Goal: Task Accomplishment & Management: Complete application form

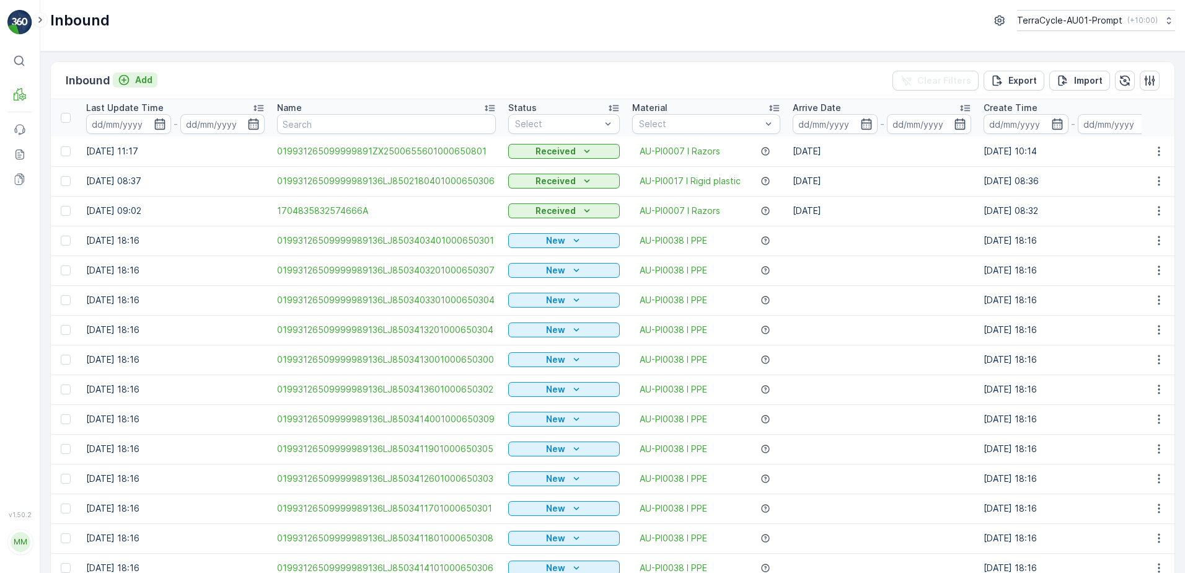
click at [151, 75] on p "Add" at bounding box center [143, 80] width 17 height 12
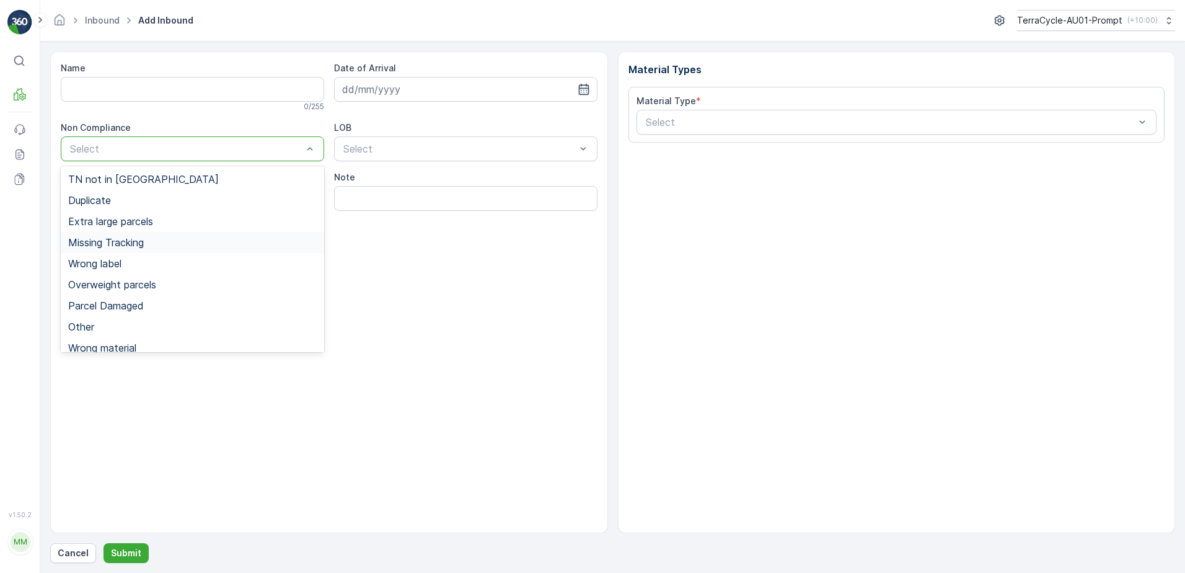
click at [159, 240] on div "Missing Tracking" at bounding box center [192, 242] width 249 height 11
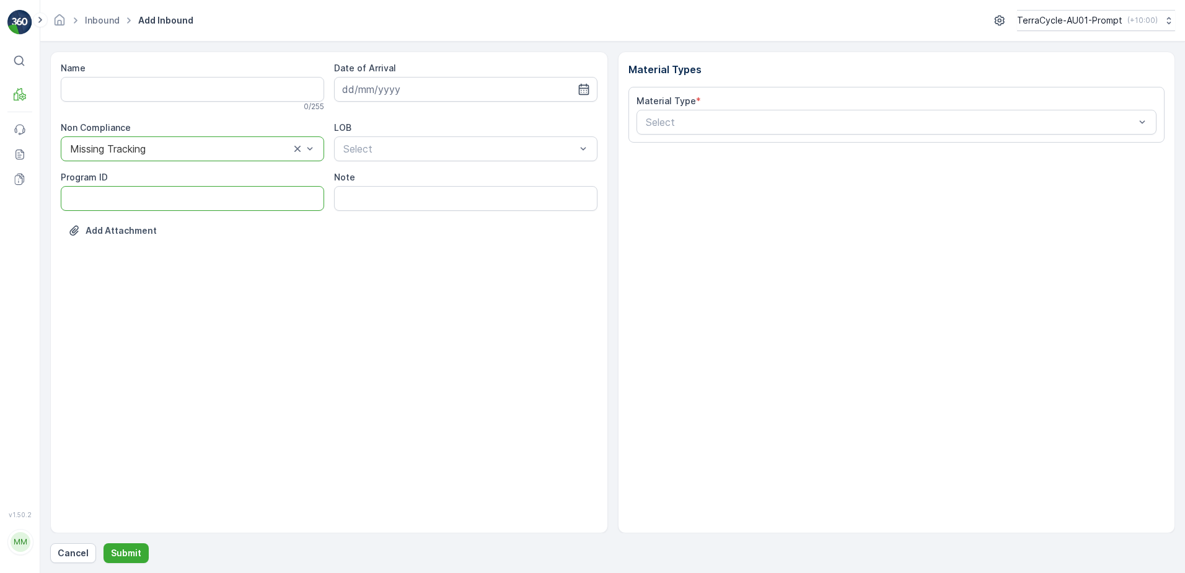
click at [94, 200] on ID "Program ID" at bounding box center [192, 198] width 263 height 25
type ID "1307"
click at [374, 88] on input at bounding box center [465, 89] width 263 height 25
drag, startPoint x: 395, startPoint y: 222, endPoint x: 456, endPoint y: 144, distance: 98.4
click at [397, 219] on div "16" at bounding box center [400, 218] width 20 height 20
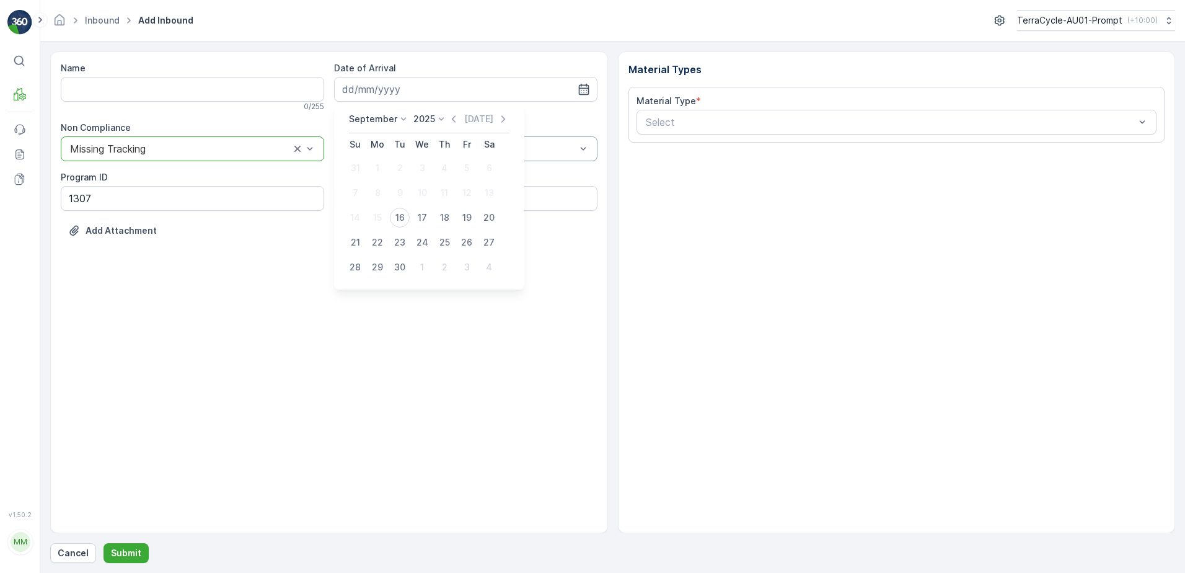
type input "[DATE]"
click at [457, 140] on div "Select" at bounding box center [465, 148] width 263 height 25
click at [428, 182] on div "NRP" at bounding box center [465, 179] width 249 height 11
click at [436, 202] on input "Note" at bounding box center [465, 198] width 263 height 25
type input "PHOTO ATTACHED IN MEDIA FILE"
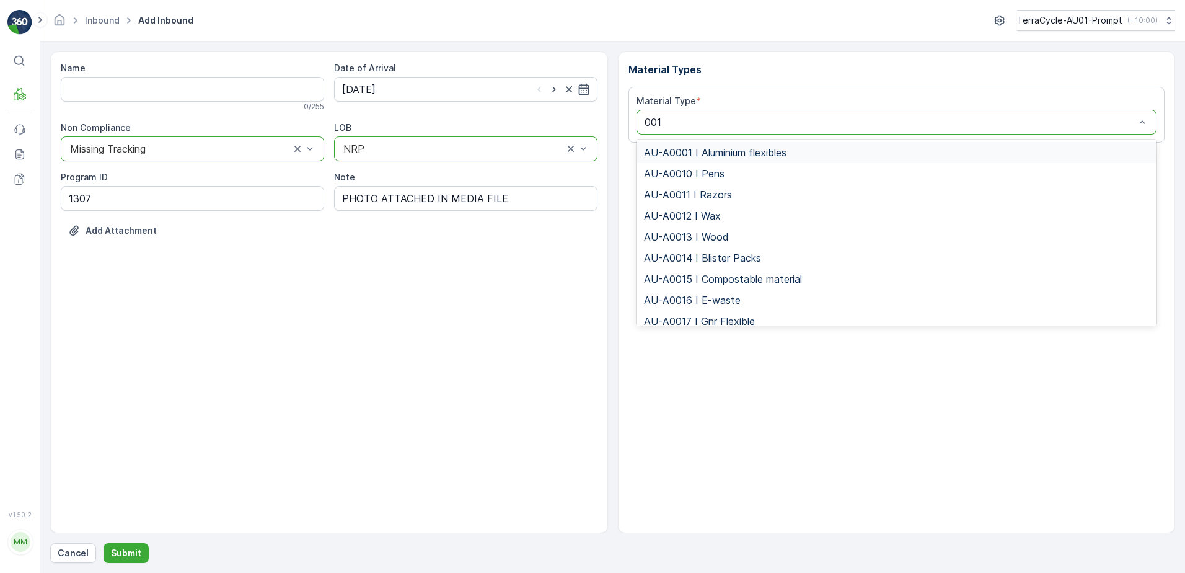
type input "0015"
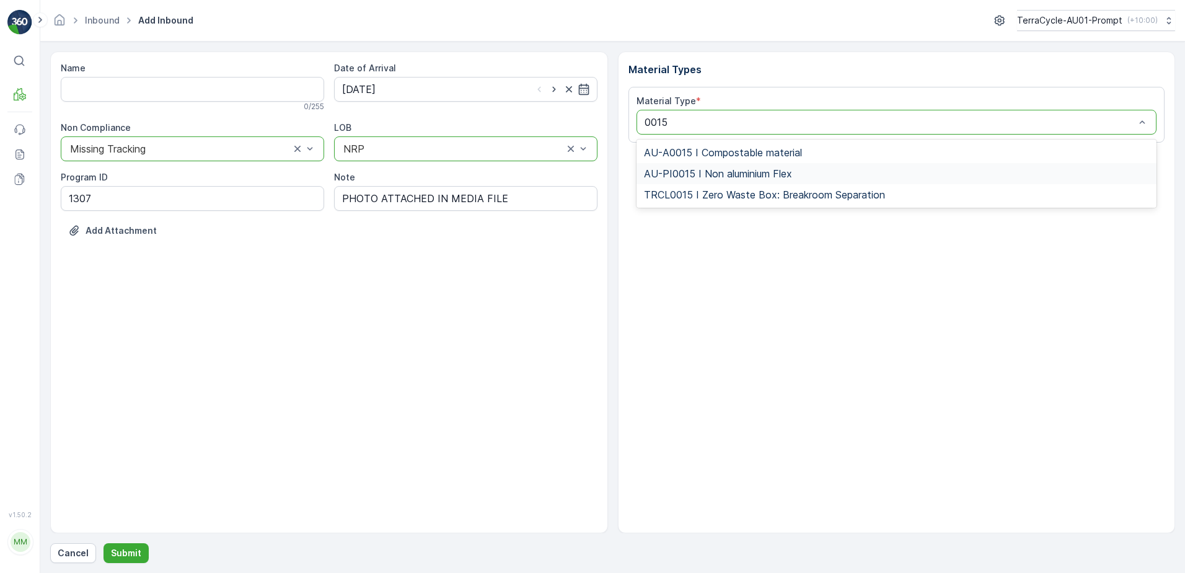
click at [774, 174] on span "AU-PI0015 I Non aluminium Flex" at bounding box center [718, 173] width 148 height 11
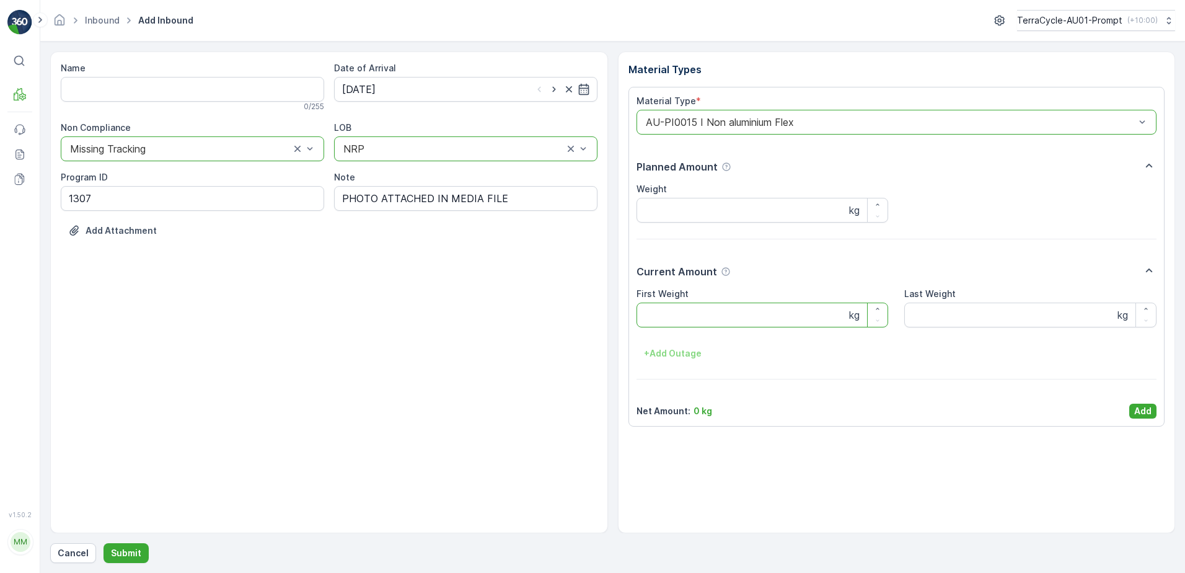
click at [734, 313] on Weight "First Weight" at bounding box center [762, 314] width 252 height 25
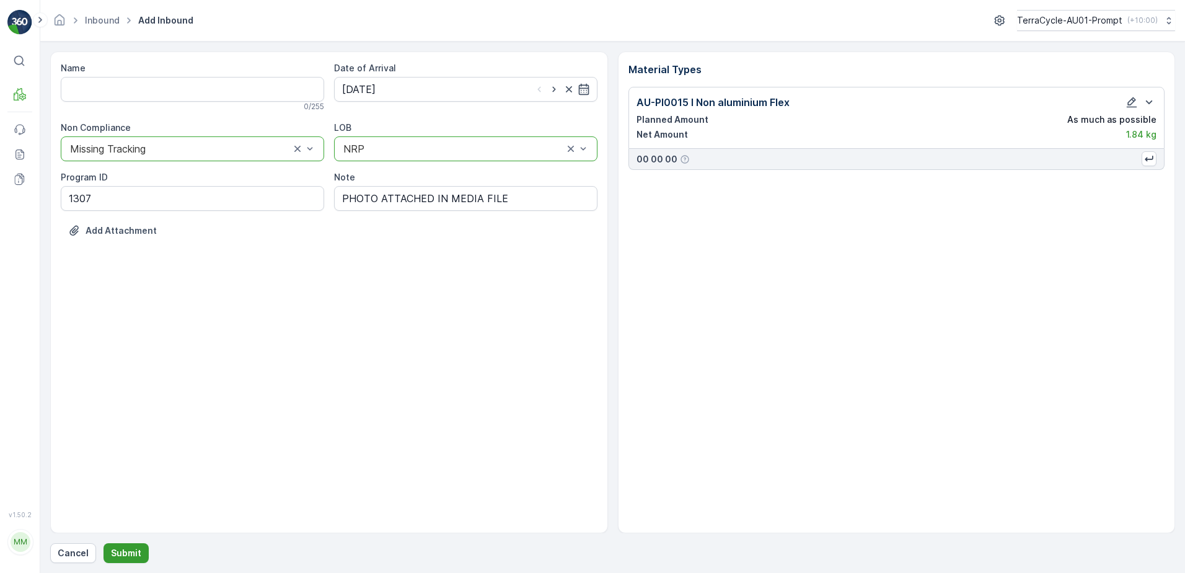
click at [130, 552] on p "Submit" at bounding box center [126, 553] width 30 height 12
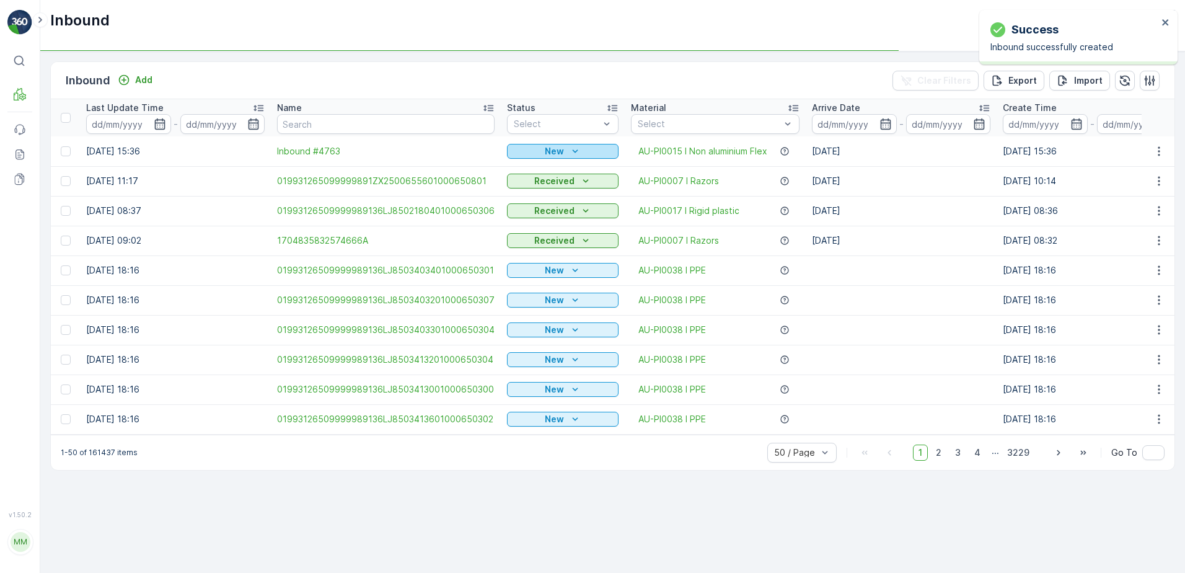
click at [559, 149] on p "New" at bounding box center [554, 151] width 19 height 12
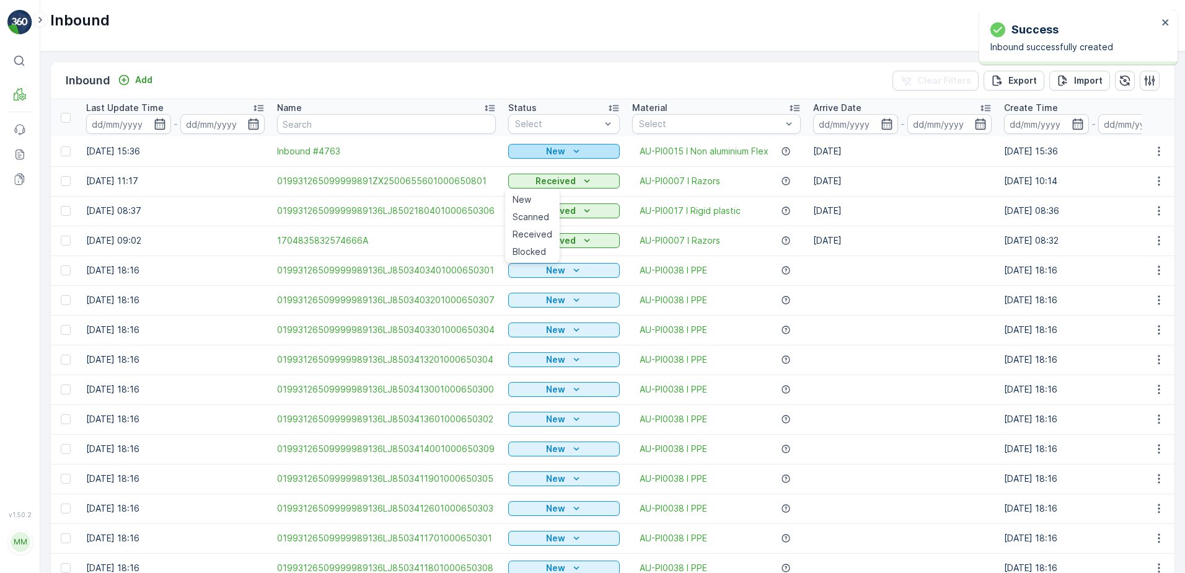
click at [573, 148] on icon "New" at bounding box center [576, 151] width 12 height 12
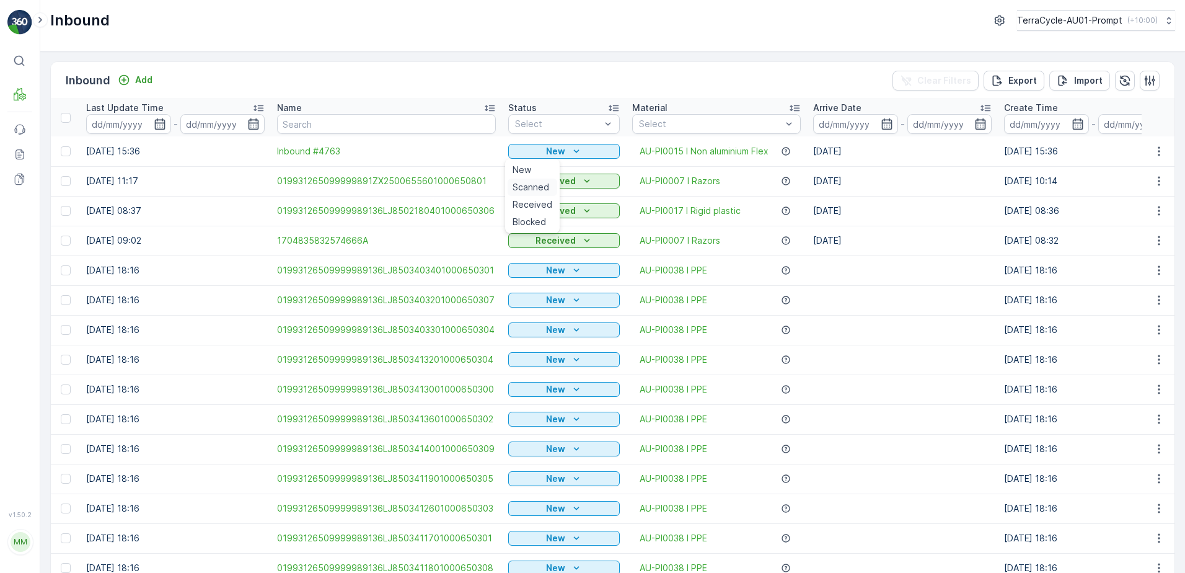
click at [521, 188] on span "Scanned" at bounding box center [531, 187] width 37 height 12
